Goal: Task Accomplishment & Management: Manage account settings

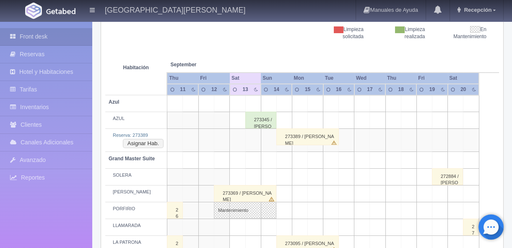
scroll to position [127, 0]
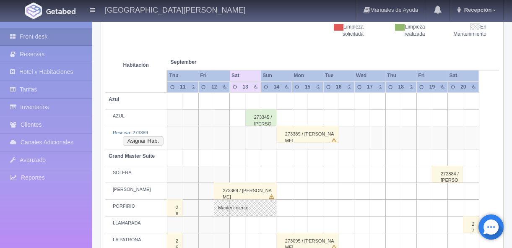
click at [310, 133] on div "273389 / [PERSON_NAME]" at bounding box center [307, 134] width 62 height 17
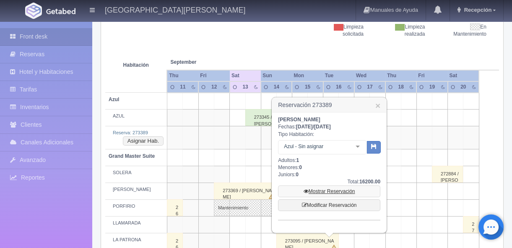
click at [336, 192] on link "Mostrar Reservación" at bounding box center [329, 191] width 102 height 12
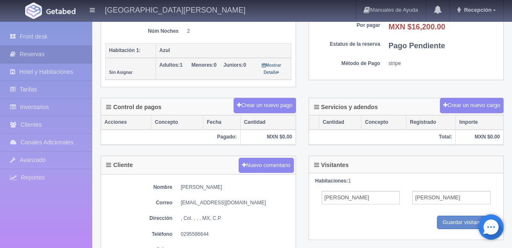
scroll to position [178, 0]
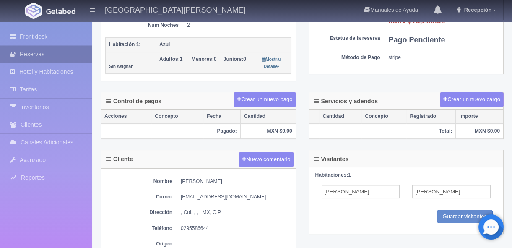
click at [43, 55] on link "Reservas" at bounding box center [46, 54] width 92 height 17
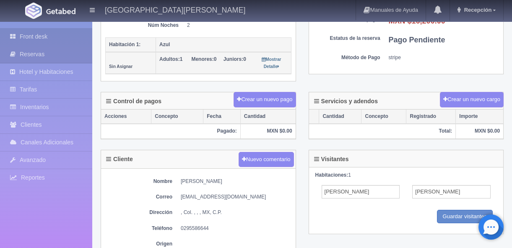
click at [45, 39] on link "Front desk" at bounding box center [46, 36] width 92 height 17
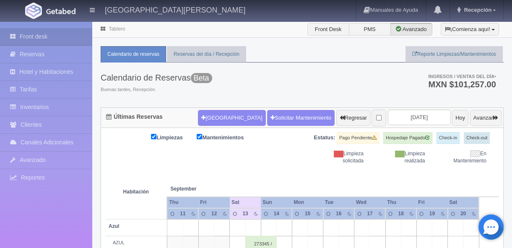
click at [360, 65] on div "Calendario de Reservas Beta Buenas tardes, Recepción. Ingresos / Ventas del día…" at bounding box center [302, 84] width 403 height 45
